Goal: Register for event/course

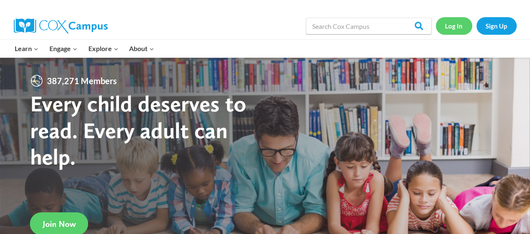
click at [452, 29] on link "Log In" at bounding box center [454, 25] width 36 height 17
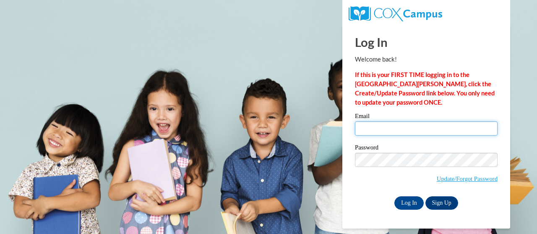
click at [405, 131] on input "Email" at bounding box center [426, 129] width 143 height 14
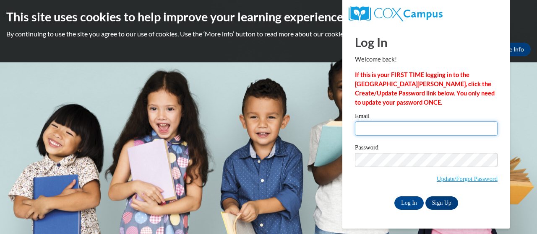
type input "whitaker.lisa.c@muscogee.k12.ga.us"
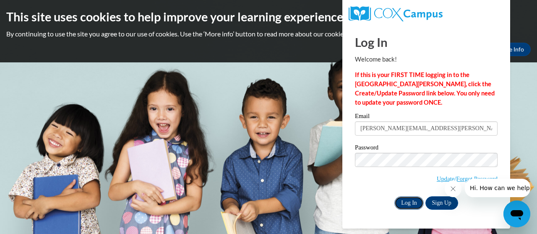
click at [412, 201] on input "Log In" at bounding box center [408, 203] width 29 height 13
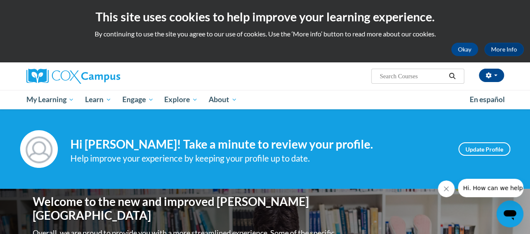
click at [423, 74] on input "Search..." at bounding box center [412, 76] width 67 height 10
type input "o"
type input "early literacy"
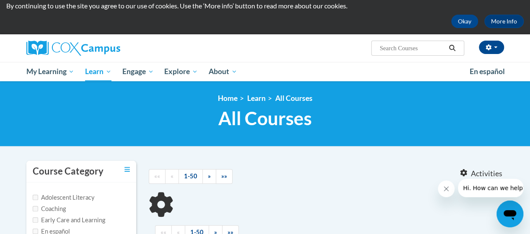
type input "early literacy"
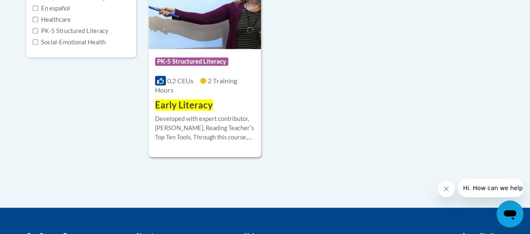
scroll to position [210, 0]
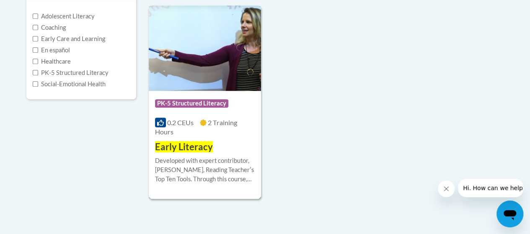
click at [241, 74] on img at bounding box center [205, 48] width 112 height 86
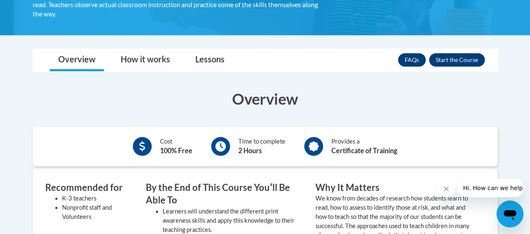
scroll to position [210, 0]
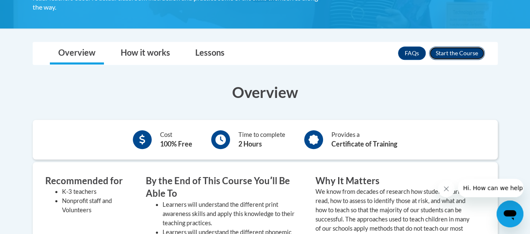
click at [449, 56] on button "Enroll" at bounding box center [457, 53] width 56 height 13
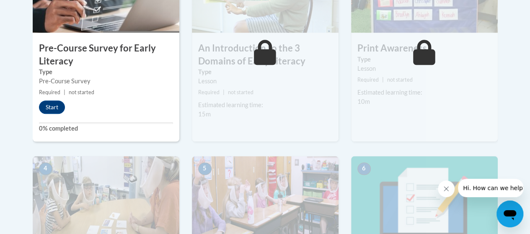
scroll to position [335, 0]
